Goal: Information Seeking & Learning: Understand process/instructions

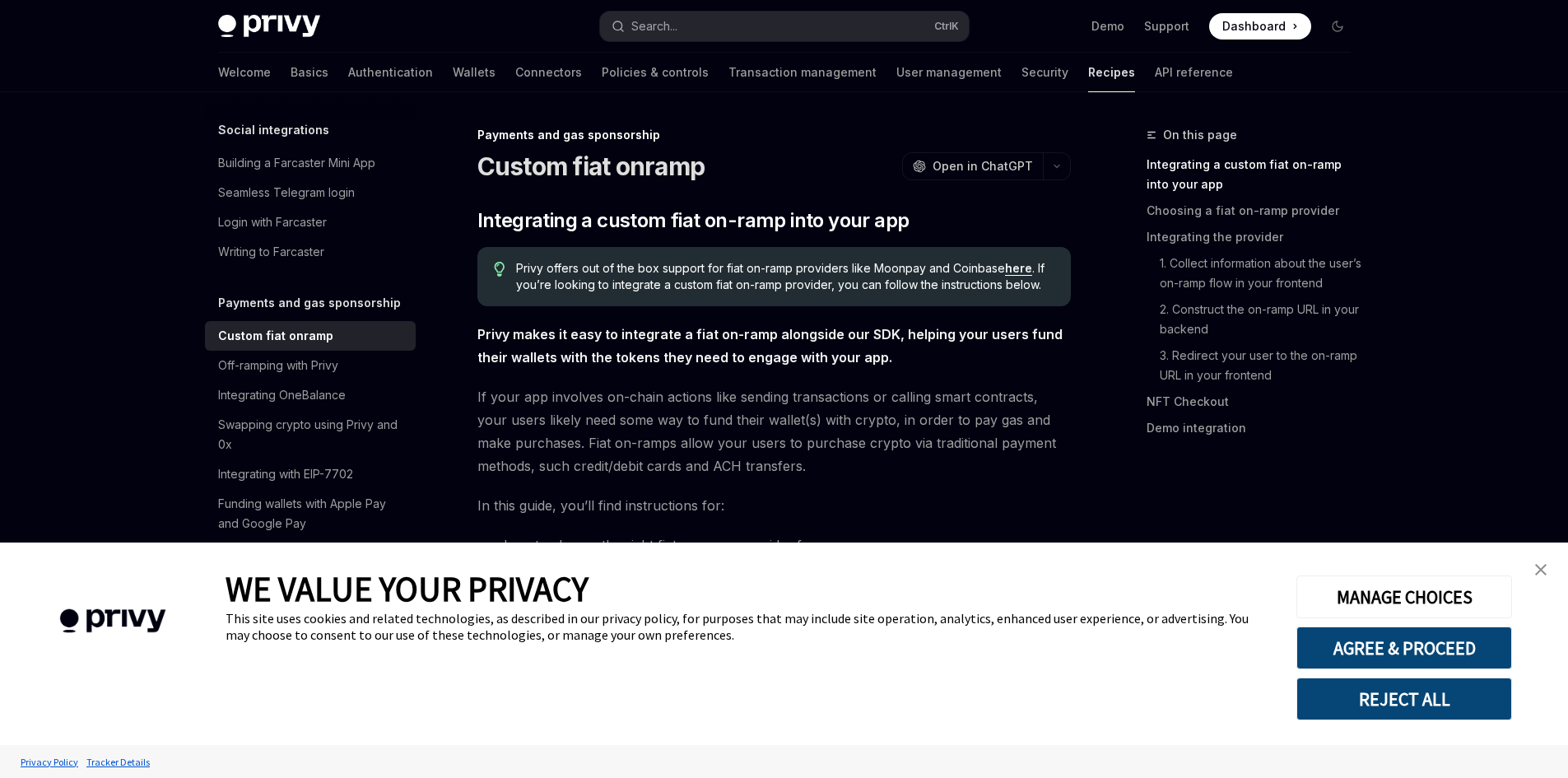
type textarea "*"
click at [1534, 571] on link "close banner" at bounding box center [1541, 570] width 33 height 33
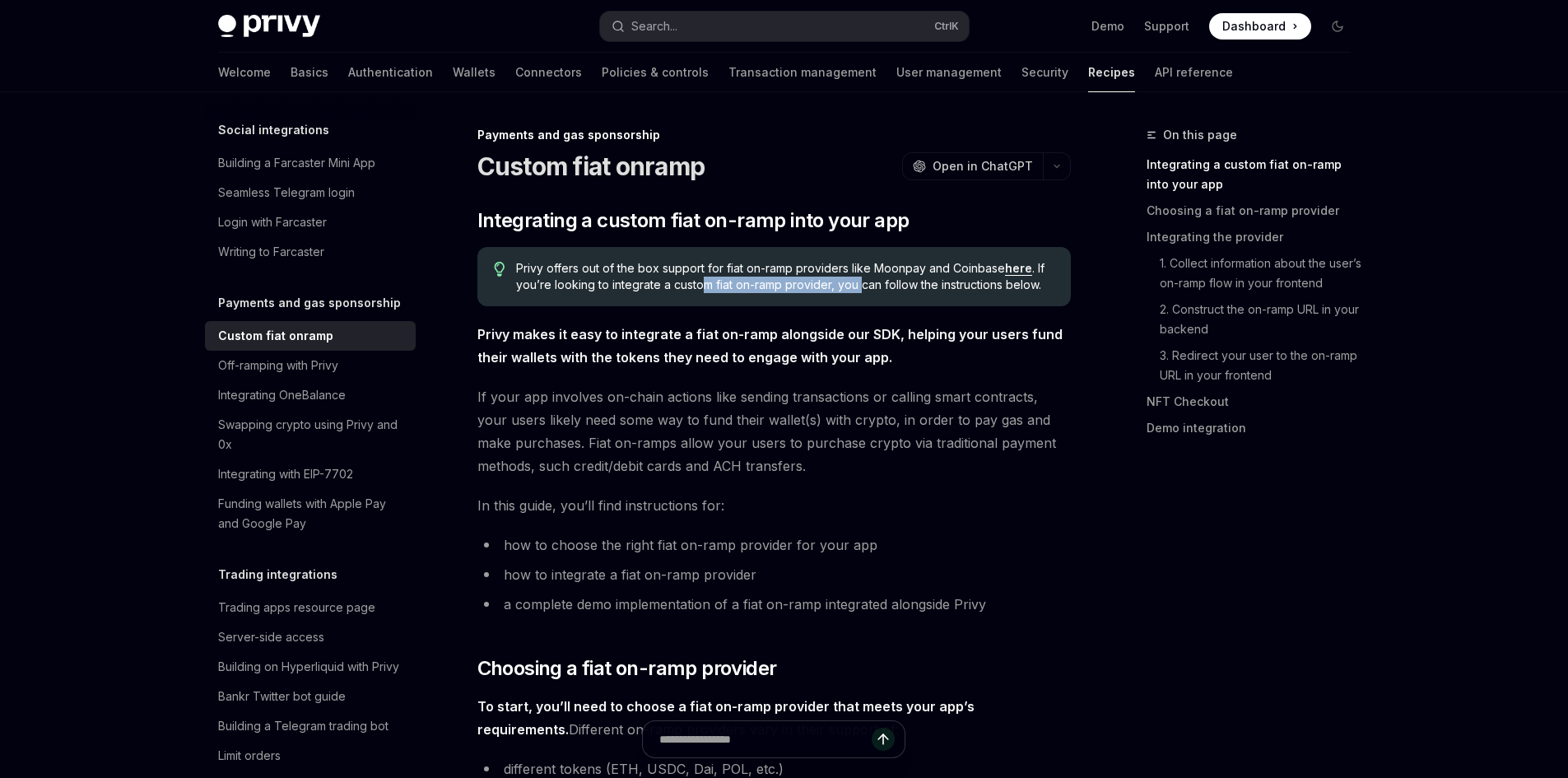
drag, startPoint x: 749, startPoint y: 296, endPoint x: 859, endPoint y: 297, distance: 110.0
click at [859, 297] on div "Privy offers out of the box support for fiat on-ramp providers like Moonpay and…" at bounding box center [773, 277] width 593 height 59
click at [860, 290] on span "Privy offers out of the box support for fiat on-ramp providers like Moonpay and…" at bounding box center [784, 276] width 537 height 33
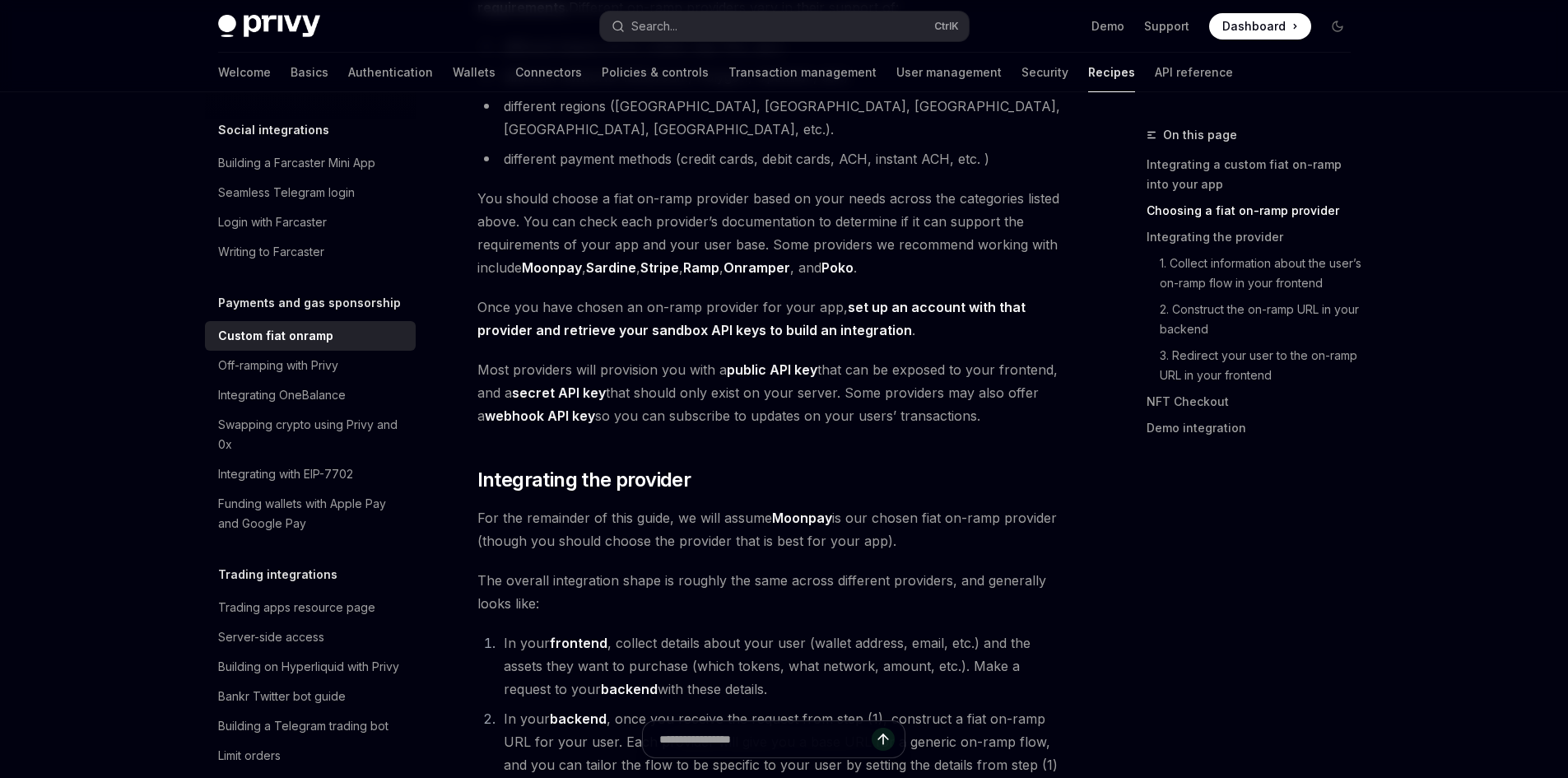
scroll to position [741, 0]
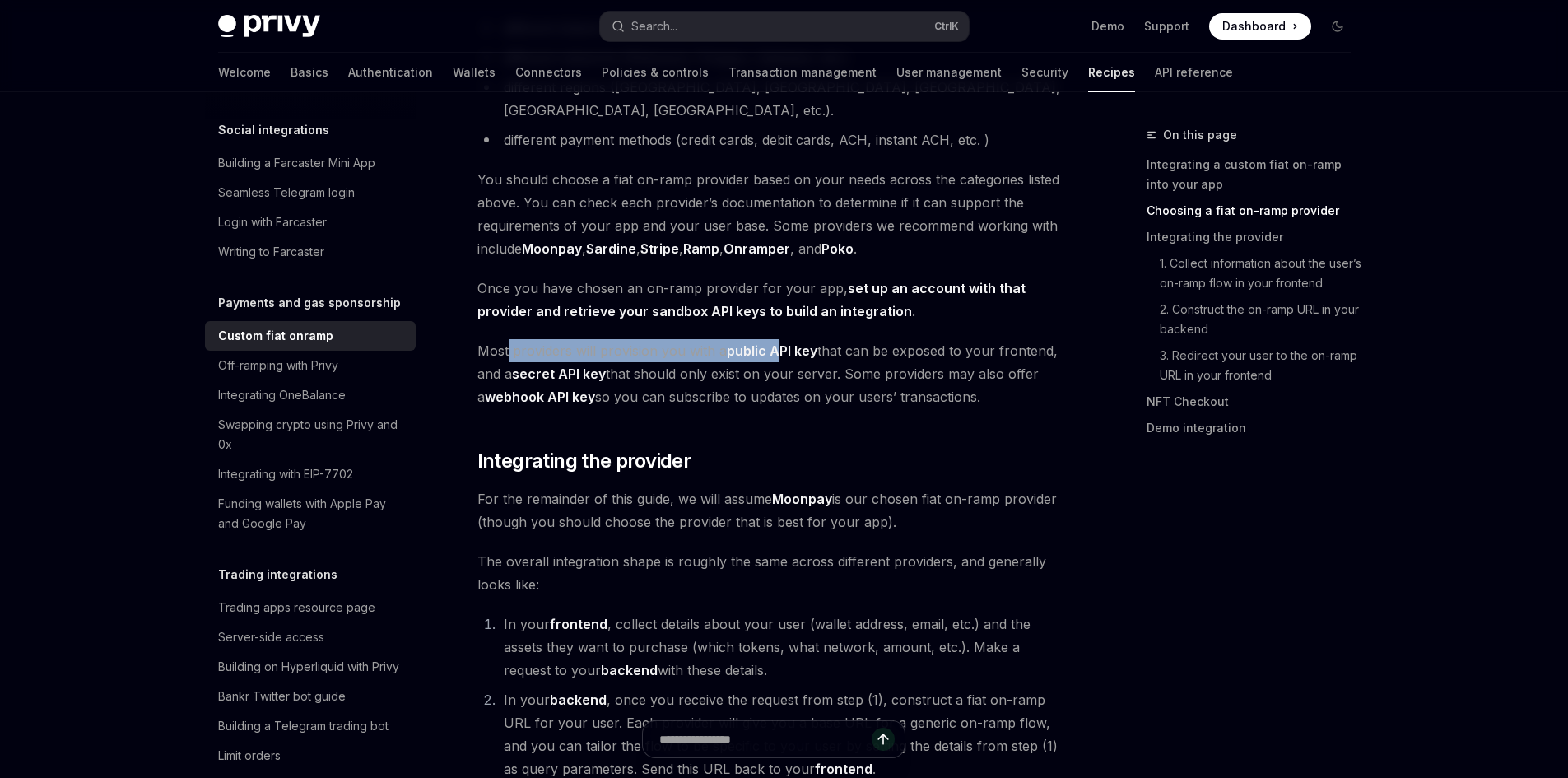
drag, startPoint x: 506, startPoint y: 330, endPoint x: 857, endPoint y: 332, distance: 351.0
click at [839, 339] on span "Most providers will provision you with a public API key that can be exposed to …" at bounding box center [773, 373] width 593 height 69
click at [857, 339] on span "Most providers will provision you with a public API key that can be exposed to …" at bounding box center [773, 373] width 593 height 69
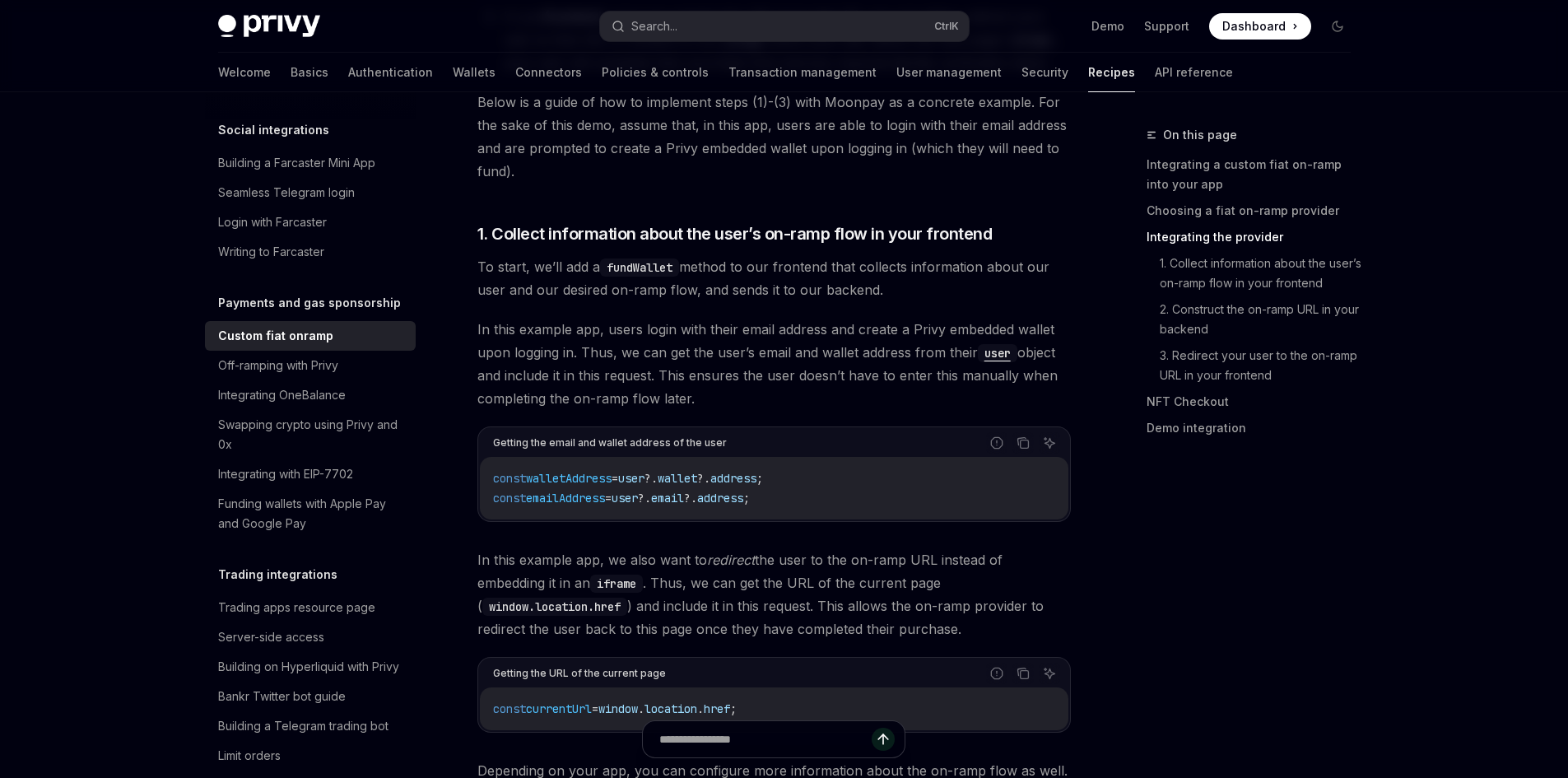
scroll to position [1729, 0]
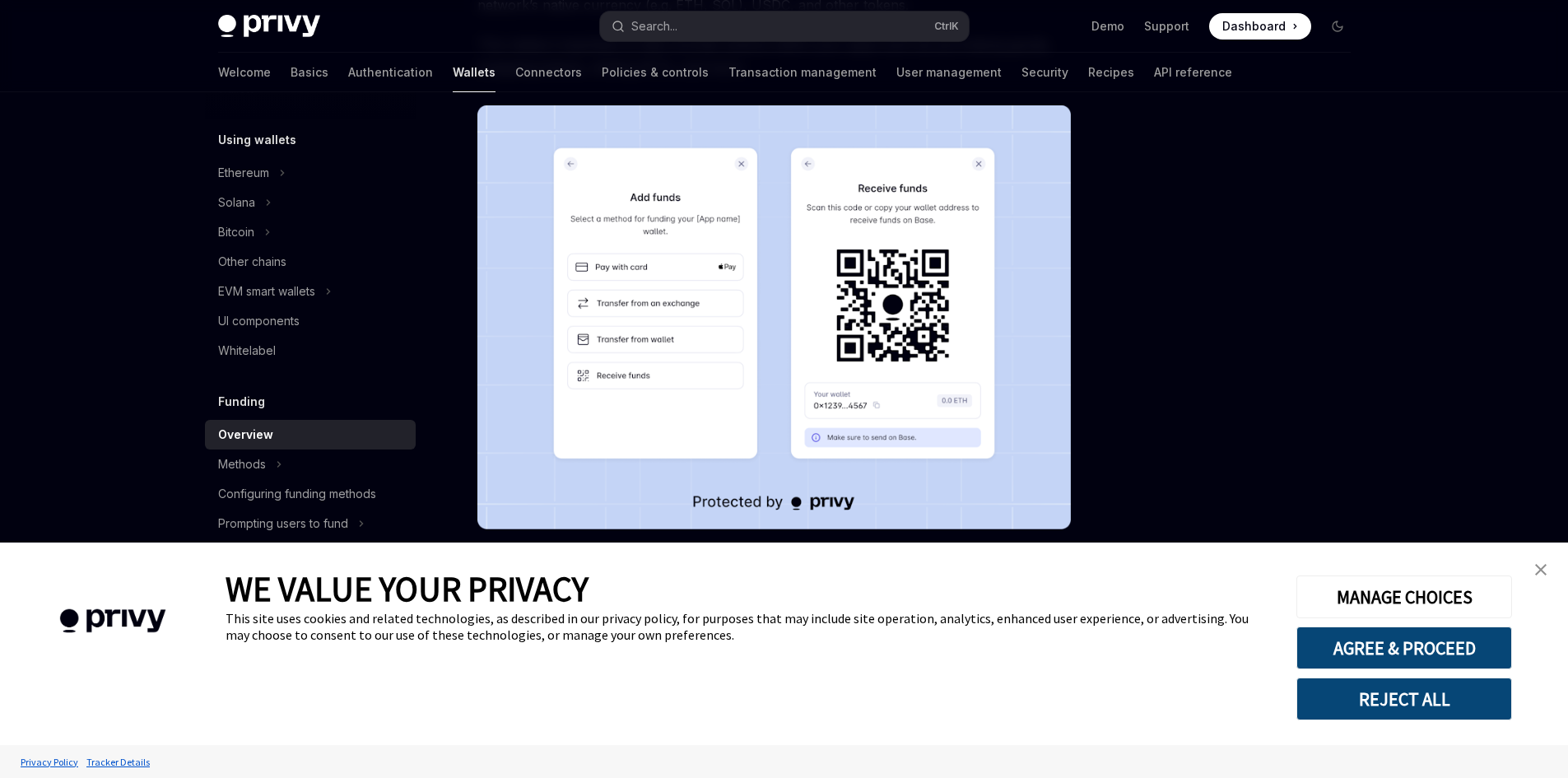
scroll to position [247, 0]
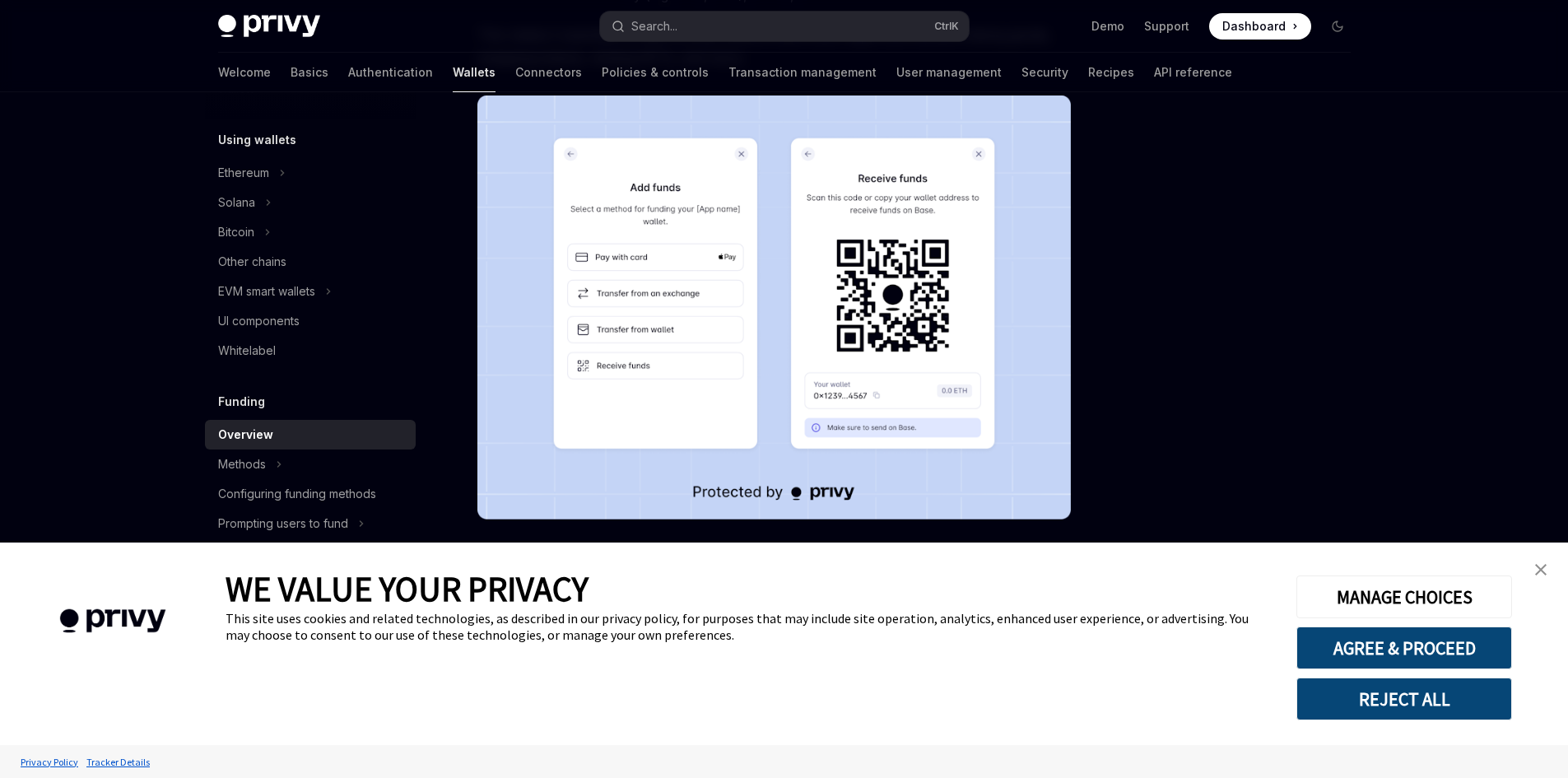
click at [1538, 570] on img "close banner" at bounding box center [1541, 570] width 12 height 12
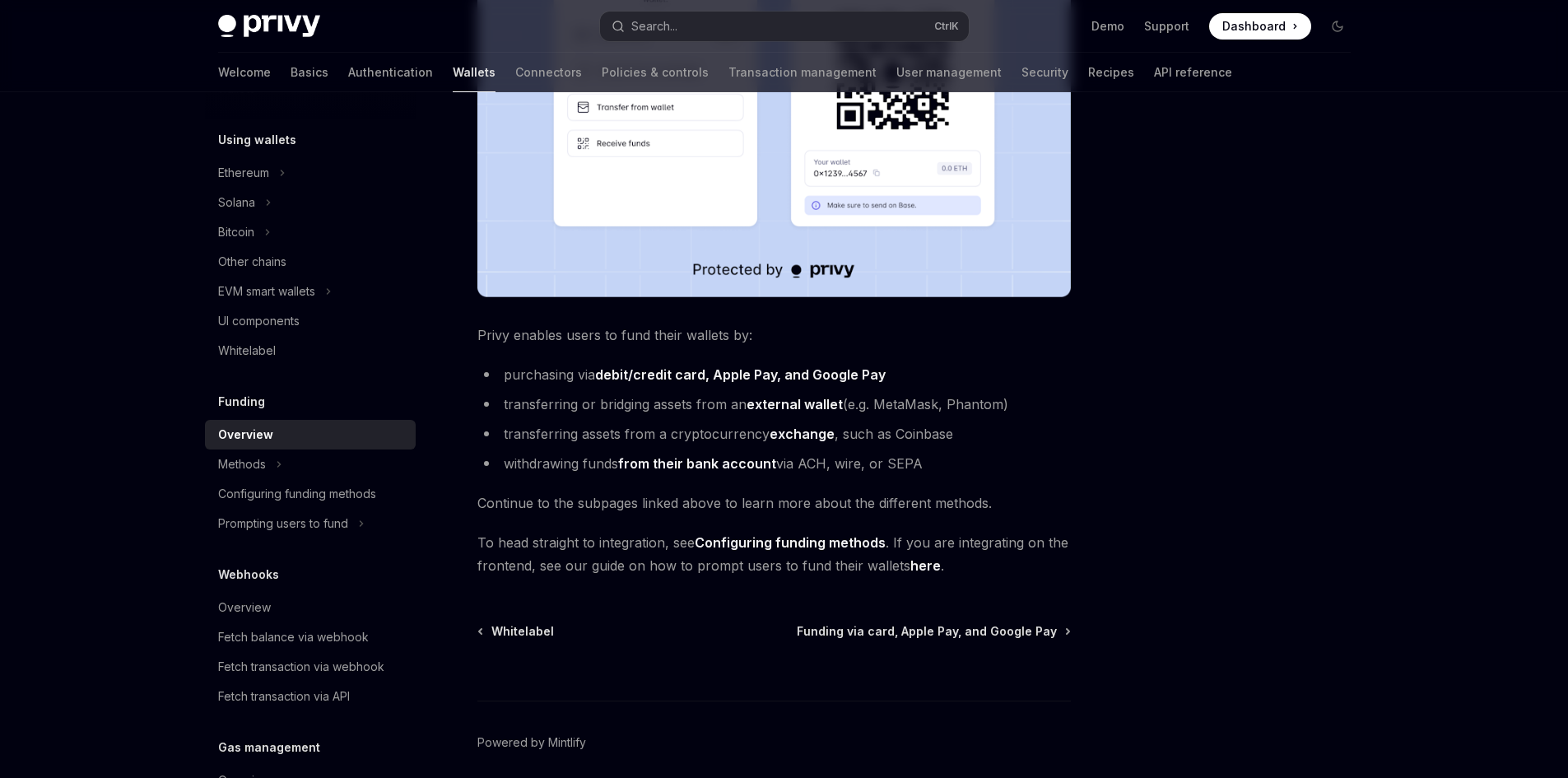
scroll to position [534, 0]
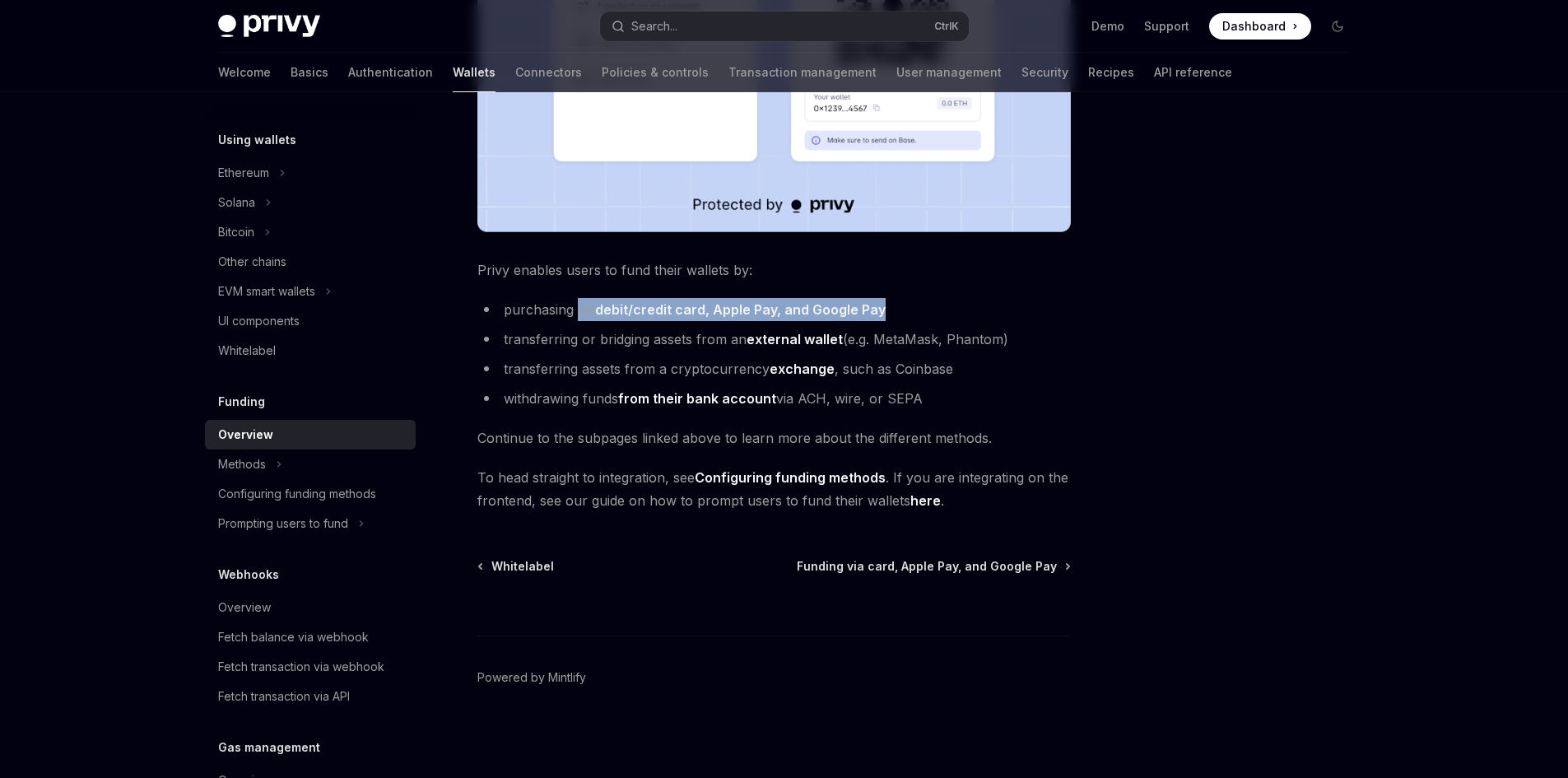
drag, startPoint x: 719, startPoint y: 322, endPoint x: 964, endPoint y: 299, distance: 246.1
click at [961, 302] on li "purchasing via debit/credit card, Apple Pay, and Google Pay" at bounding box center [773, 309] width 593 height 23
click at [1010, 290] on div "Privy makes it easy for your users to fund their wallets with a variety of asse…" at bounding box center [773, 93] width 593 height 839
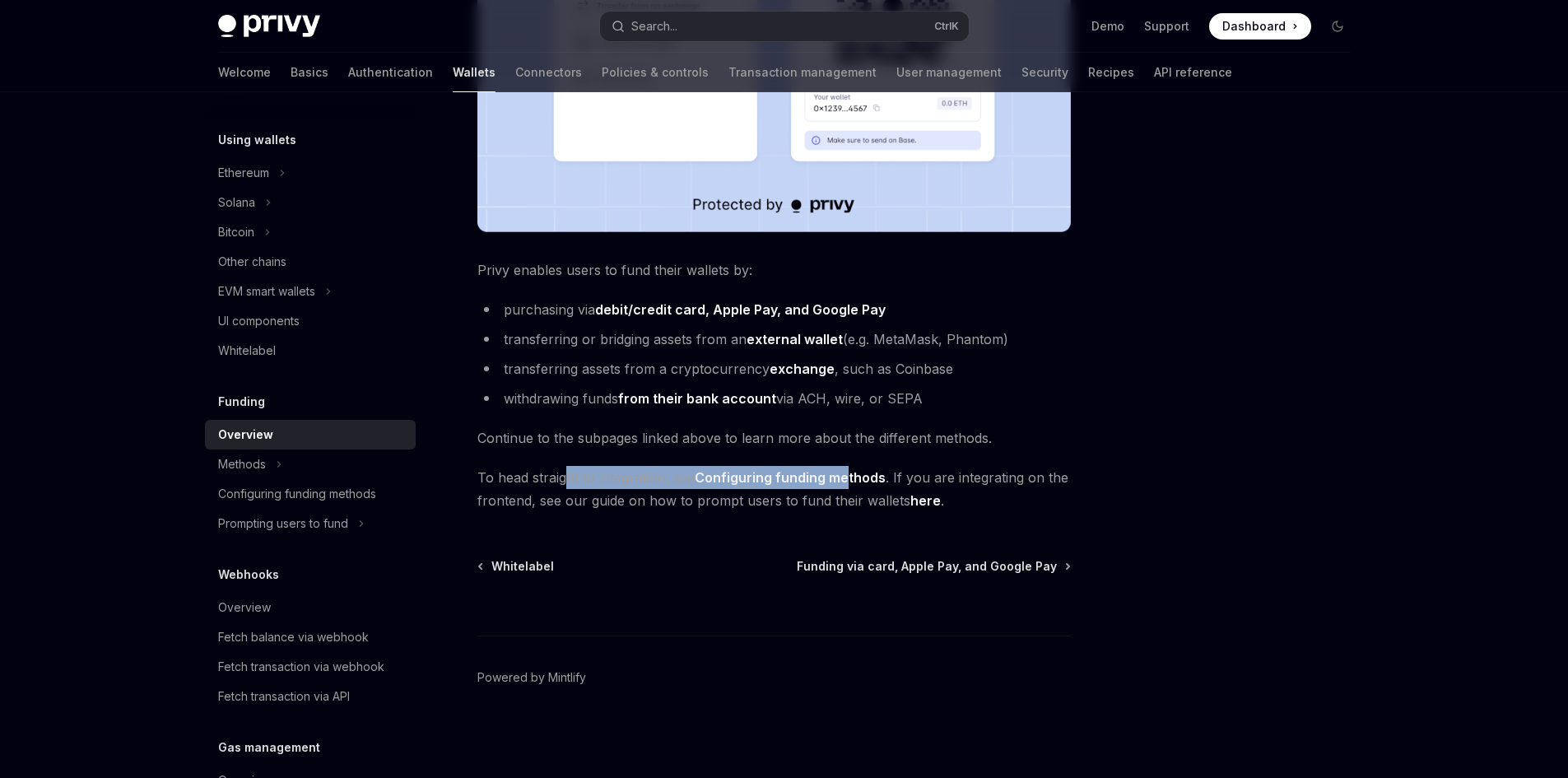
drag, startPoint x: 593, startPoint y: 454, endPoint x: 878, endPoint y: 449, distance: 285.0
click at [857, 460] on div "Privy makes it easy for your users to fund their wallets with a variety of asse…" at bounding box center [773, 93] width 593 height 839
click at [943, 406] on li "withdrawing funds from their bank account via ACH, wire, or SEPA" at bounding box center [773, 398] width 593 height 23
click at [940, 567] on span "Funding via card, Apple Pay, and Google Pay" at bounding box center [927, 566] width 260 height 16
type textarea "*"
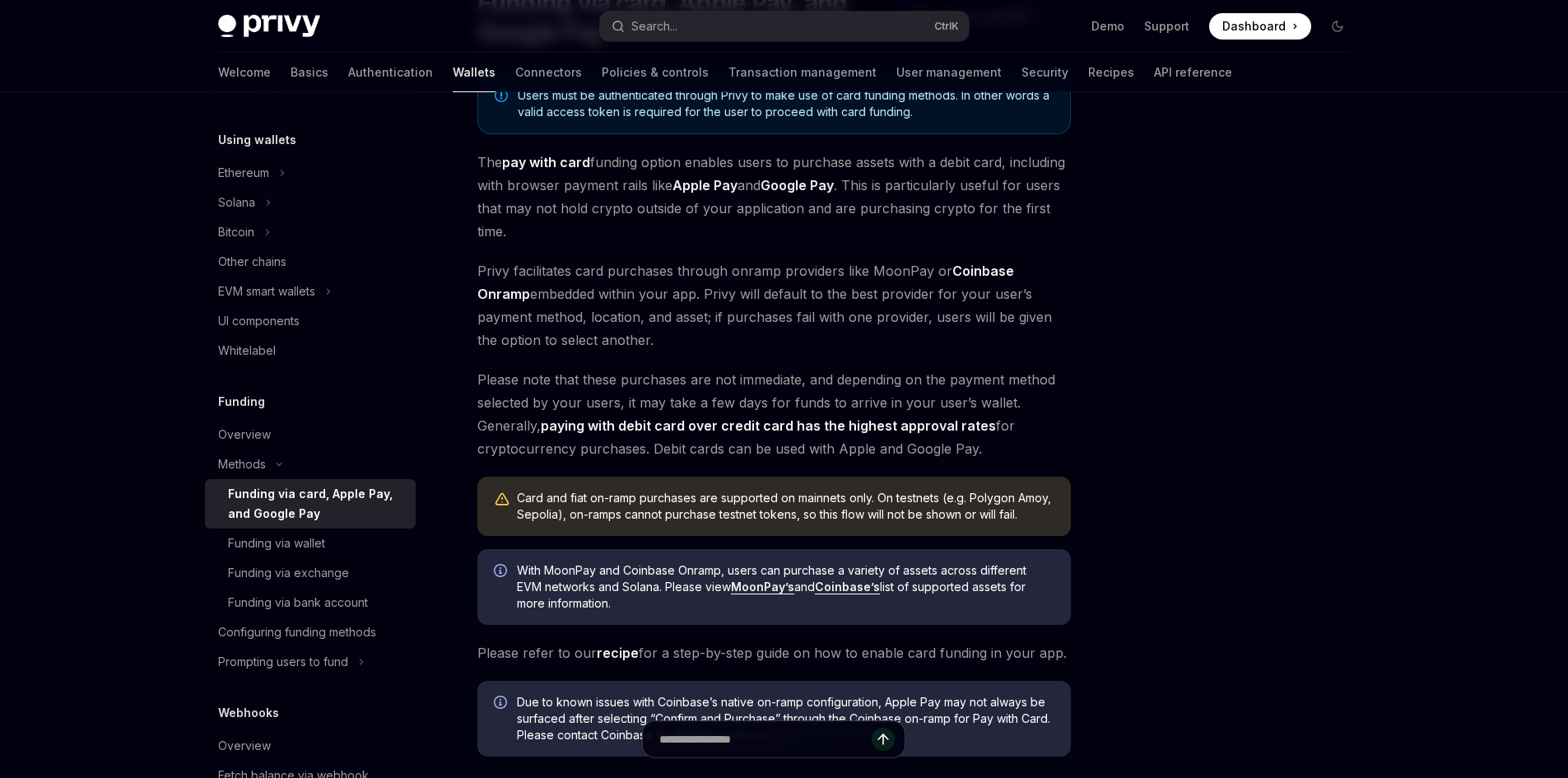
scroll to position [165, 0]
drag, startPoint x: 690, startPoint y: 494, endPoint x: 875, endPoint y: 499, distance: 185.1
click at [875, 499] on div "Card and fiat on-ramp purchases are supported on mainnets only. On testnets (e.…" at bounding box center [785, 505] width 537 height 33
click at [1126, 442] on div at bounding box center [1239, 451] width 250 height 653
click at [744, 591] on link "MoonPay’s" at bounding box center [762, 586] width 64 height 14
